Goal: Navigation & Orientation: Find specific page/section

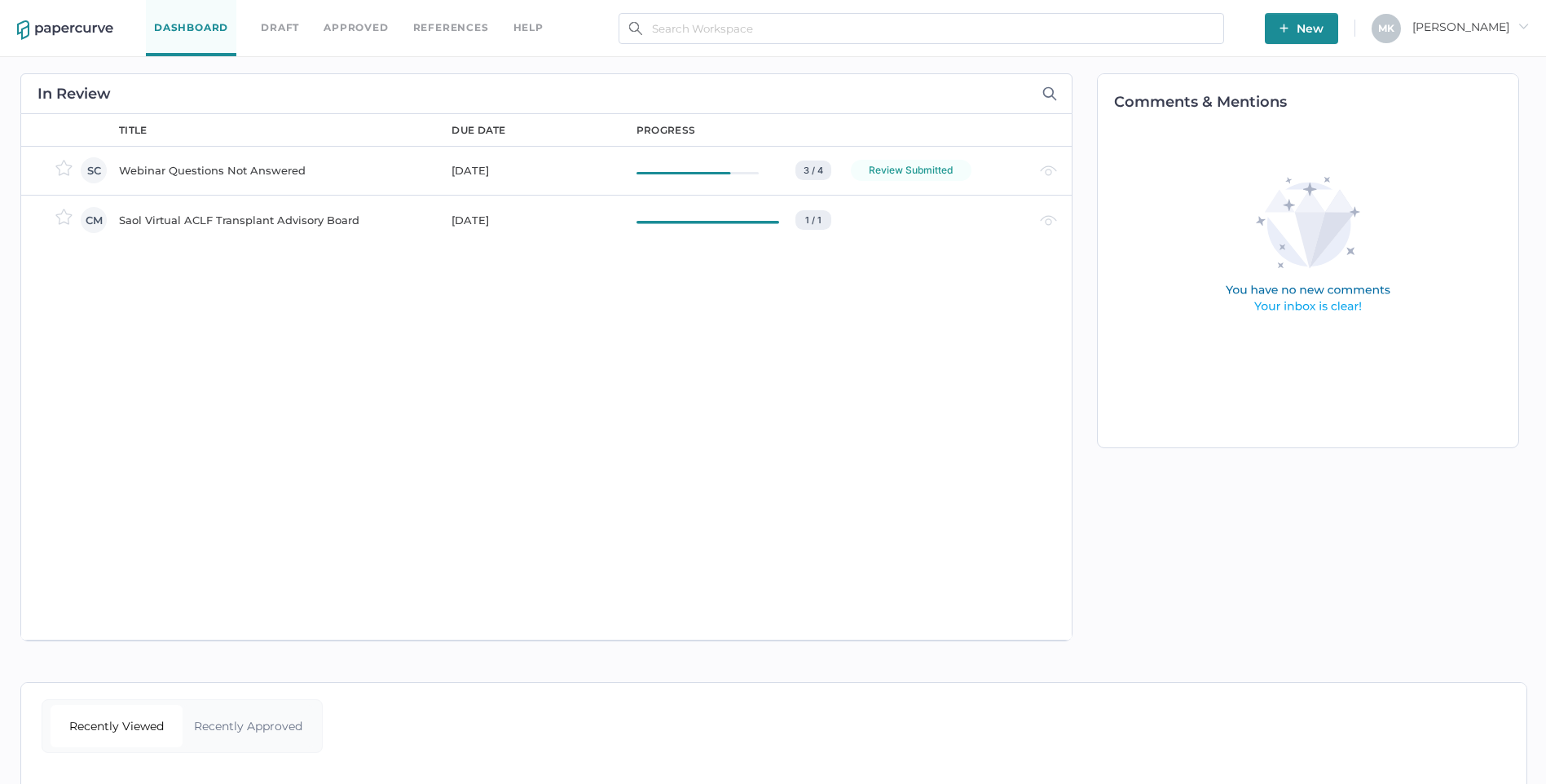
click at [204, 25] on link "Dashboard" at bounding box center [192, 28] width 91 height 56
